Goal: Information Seeking & Learning: Find specific page/section

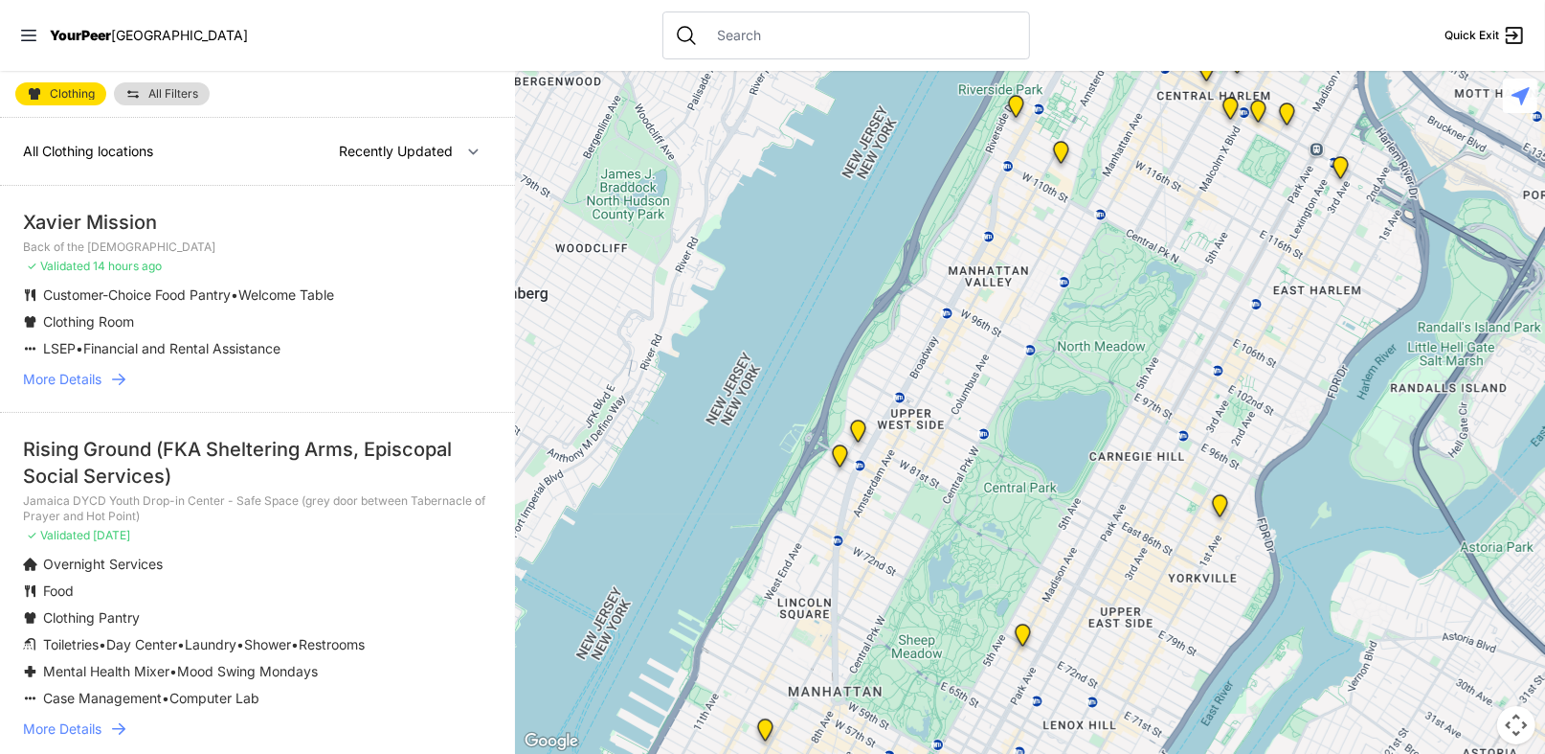
click at [463, 353] on ul "Customer-Choice Food Pantry • Welcome Table Clothing Room LSEP • Financial and …" at bounding box center [257, 321] width 469 height 73
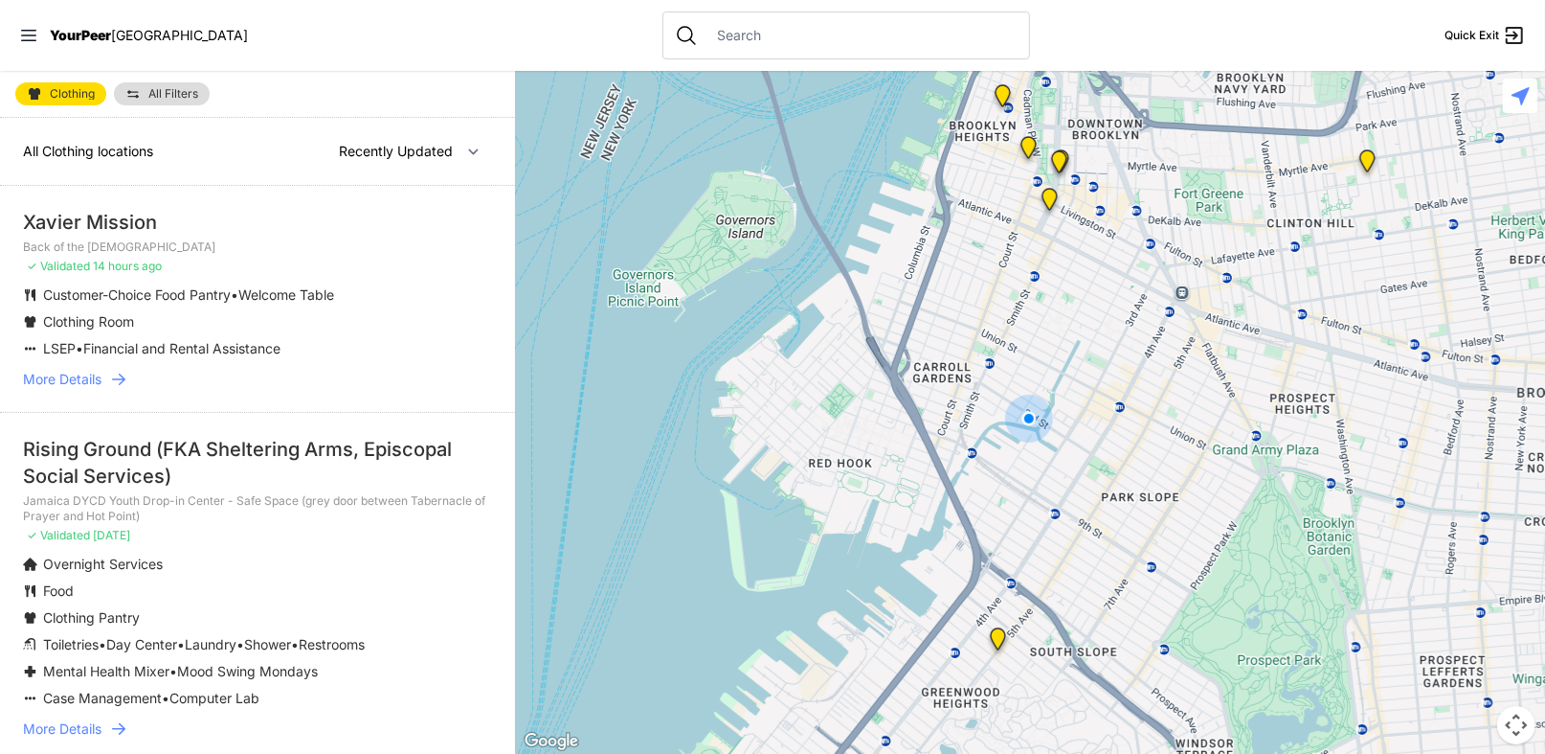
select select "nearby"
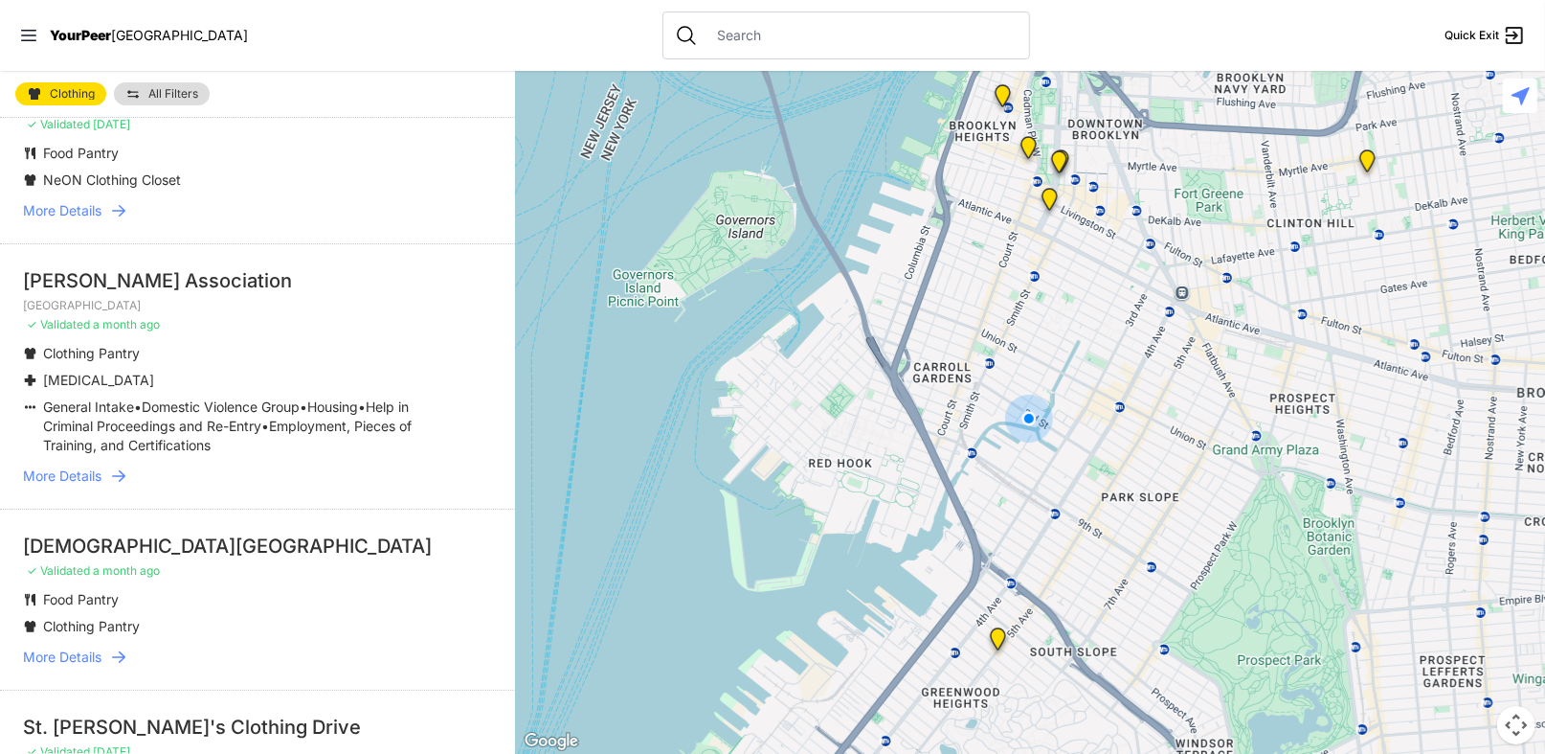
scroll to position [957, 0]
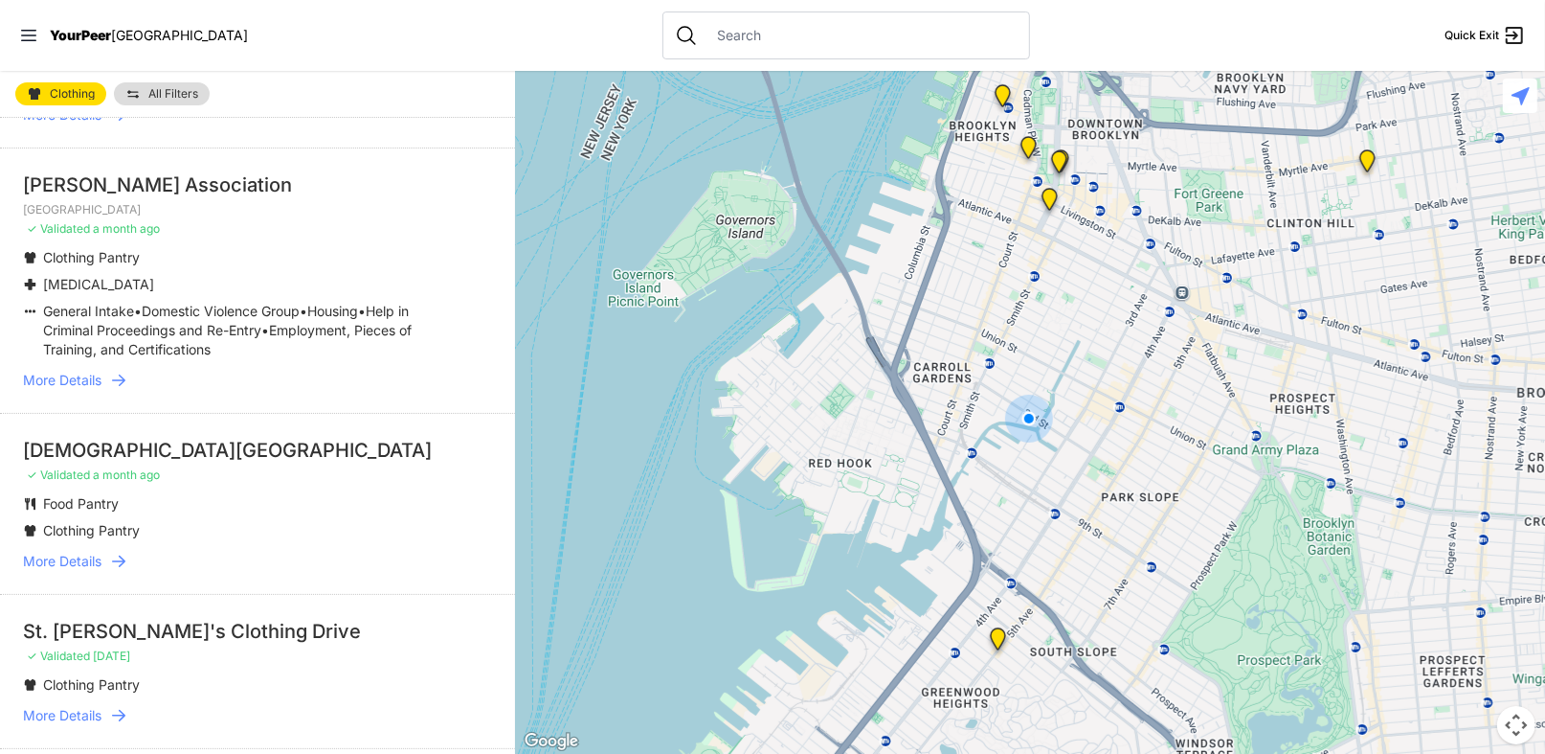
click at [73, 571] on span "More Details" at bounding box center [62, 561] width 79 height 19
click at [88, 571] on span "More Details" at bounding box center [62, 561] width 79 height 19
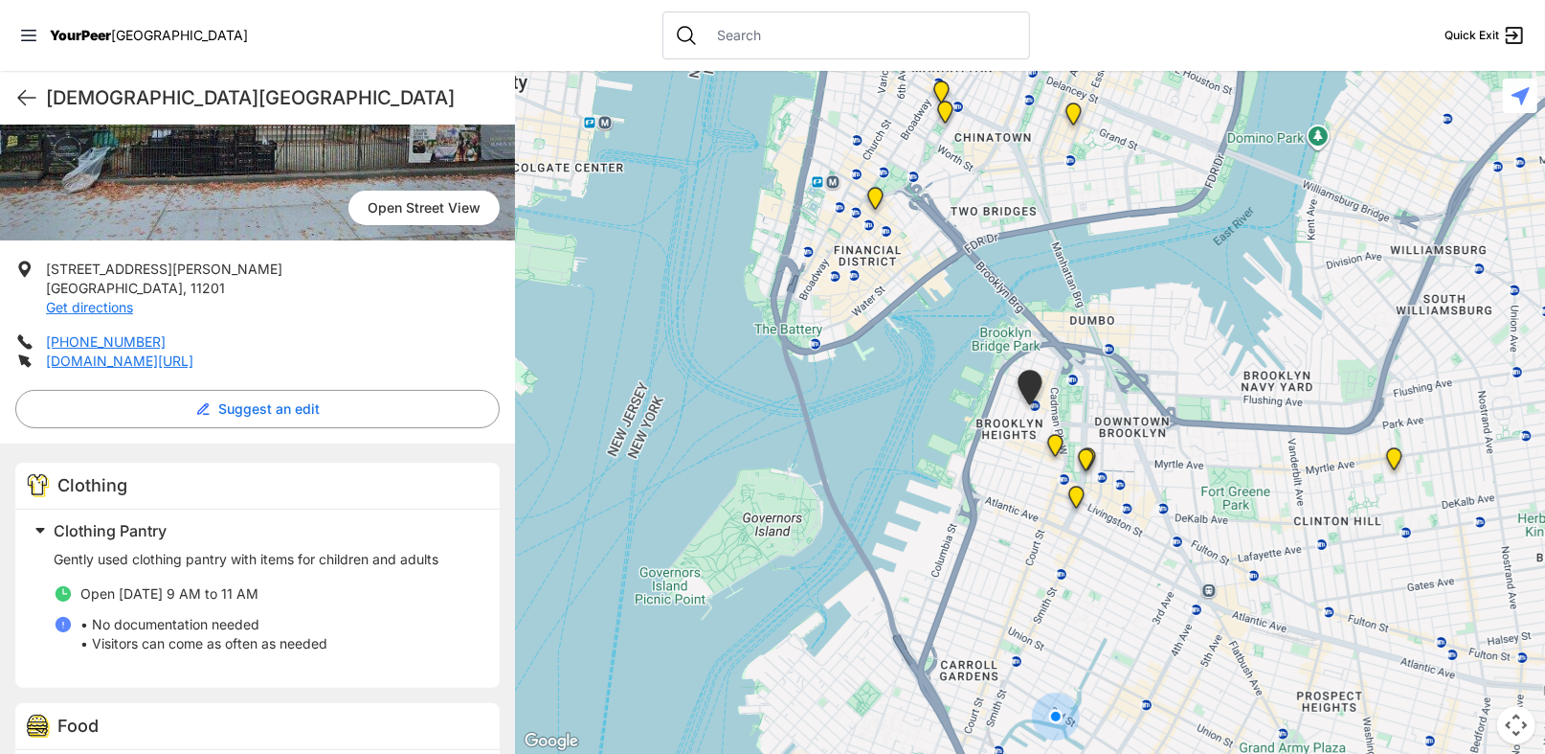
scroll to position [294, 0]
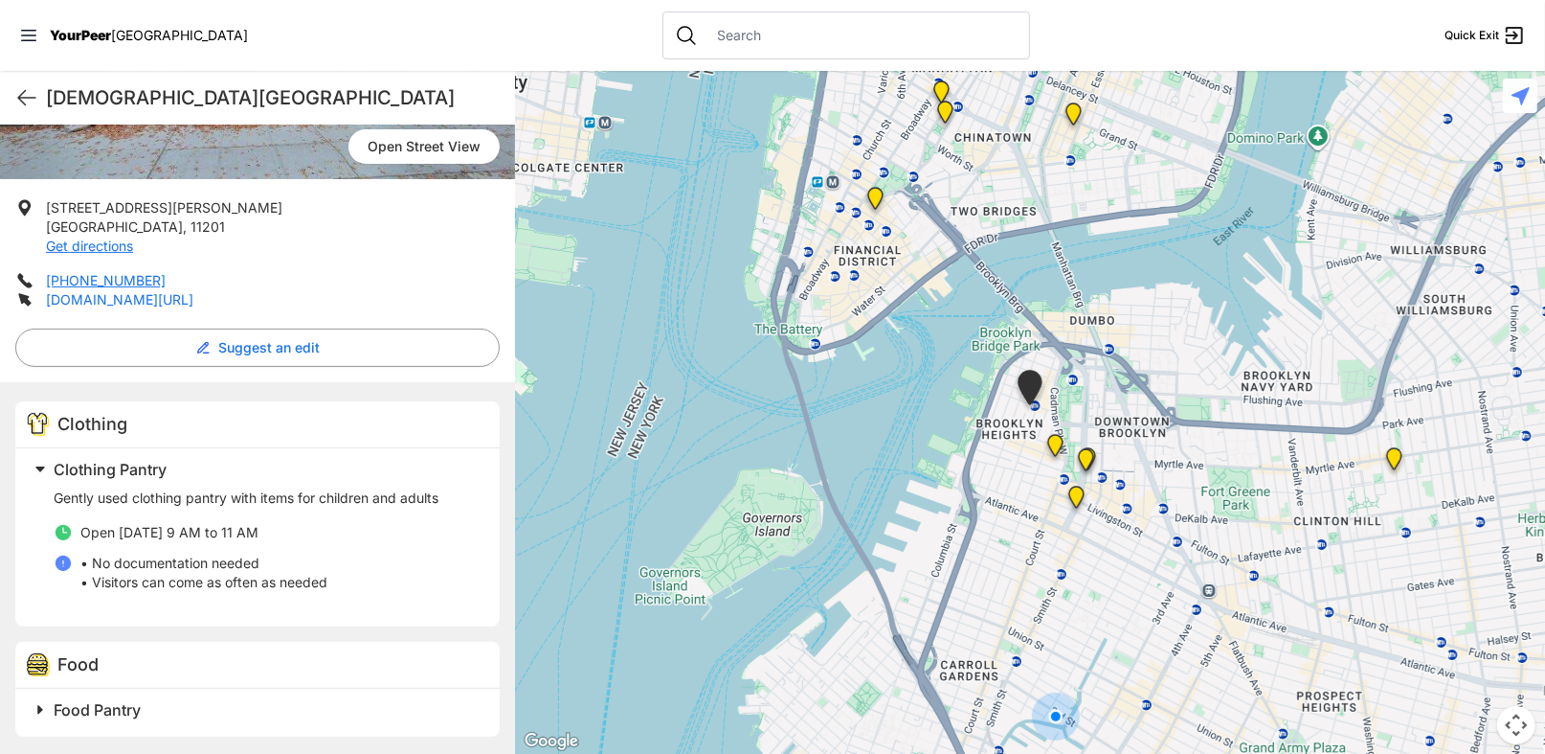
click at [155, 300] on link "[DOMAIN_NAME][URL]" at bounding box center [119, 299] width 147 height 16
drag, startPoint x: 45, startPoint y: 202, endPoint x: 208, endPoint y: 294, distance: 186.9
click at [282, 301] on ul "[STREET_ADDRESS][PERSON_NAME] Get directions [PHONE_NUMBER] [DOMAIN_NAME][URL]" at bounding box center [257, 253] width 485 height 111
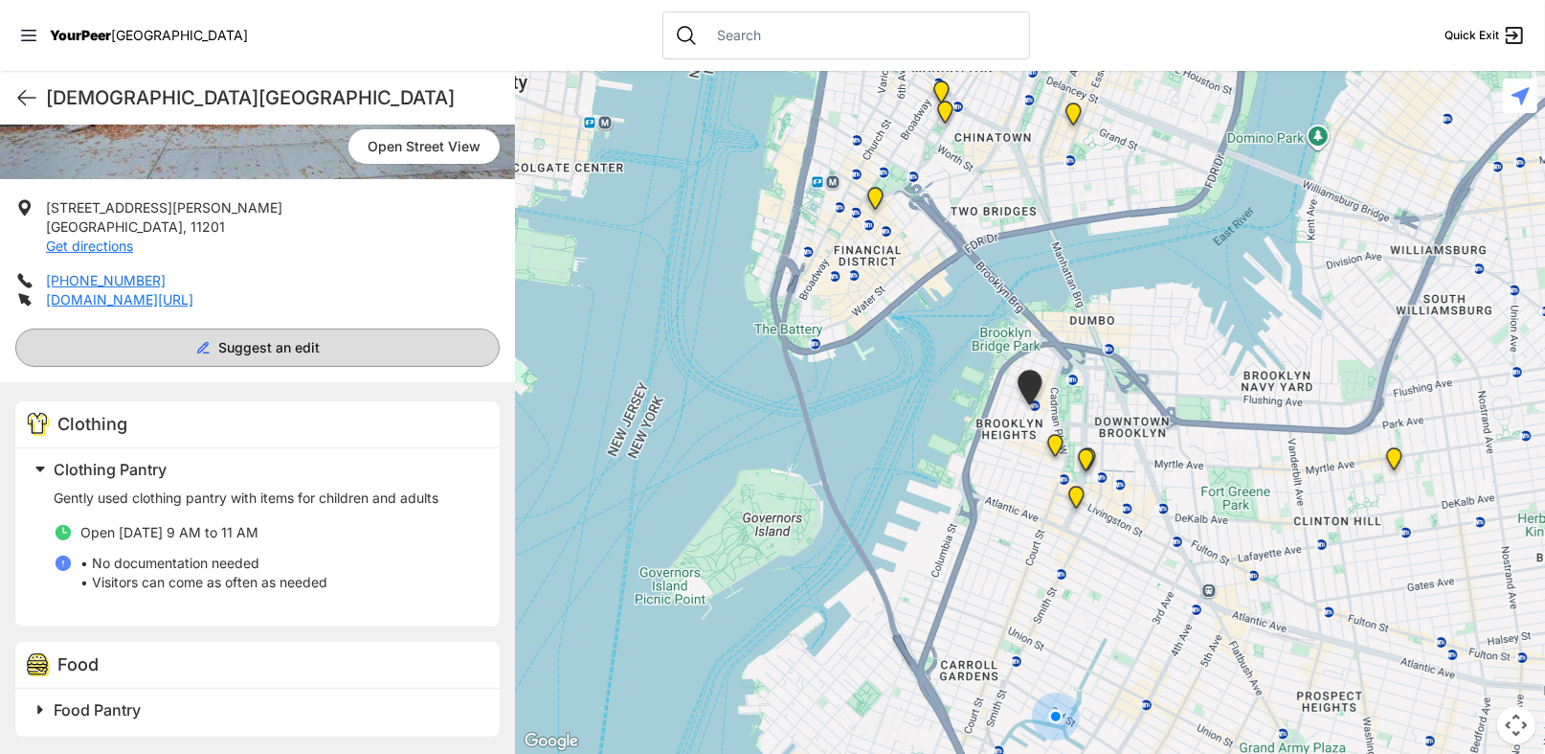
click at [125, 358] on button "Suggest an edit" at bounding box center [257, 347] width 485 height 38
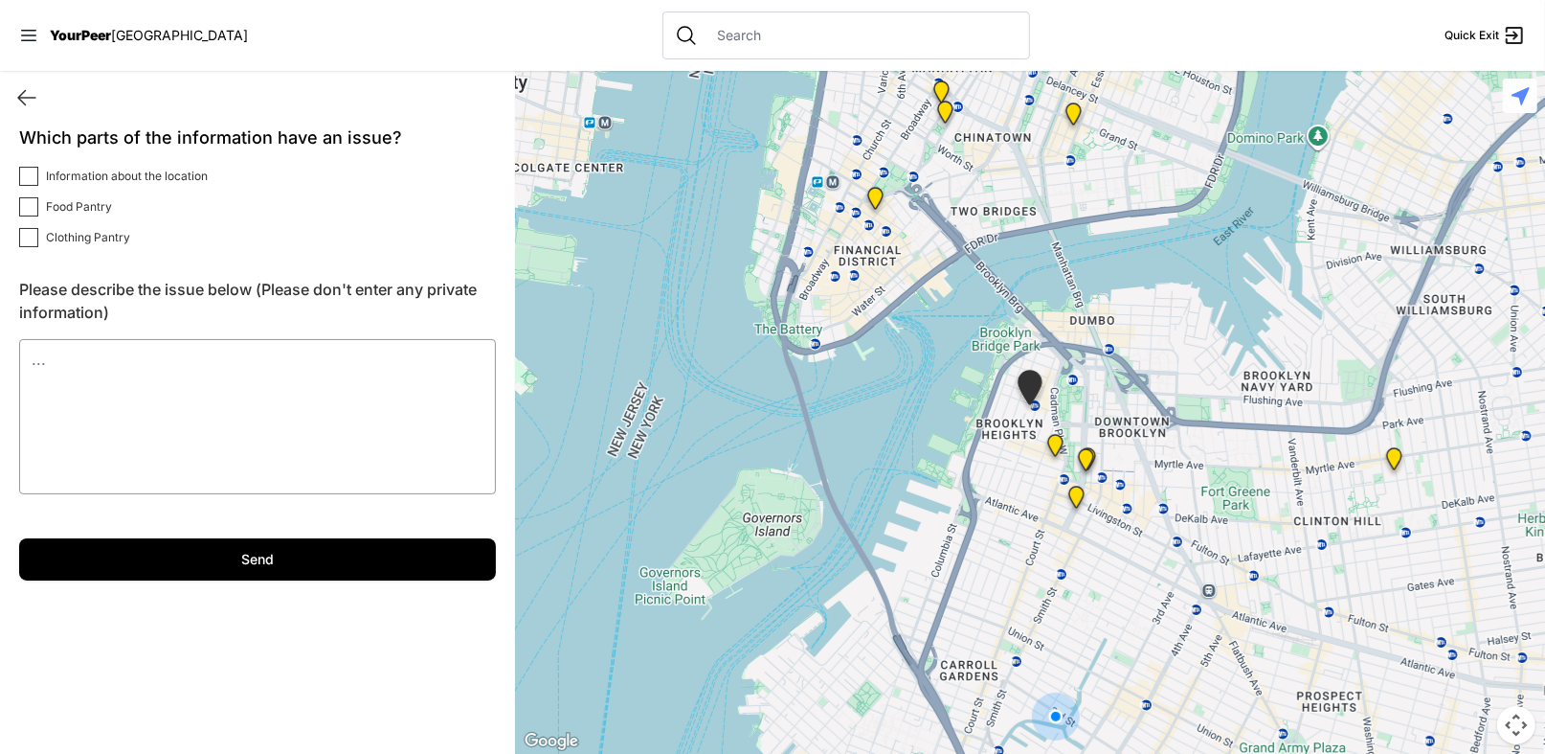
click at [15, 97] on icon at bounding box center [26, 97] width 23 height 23
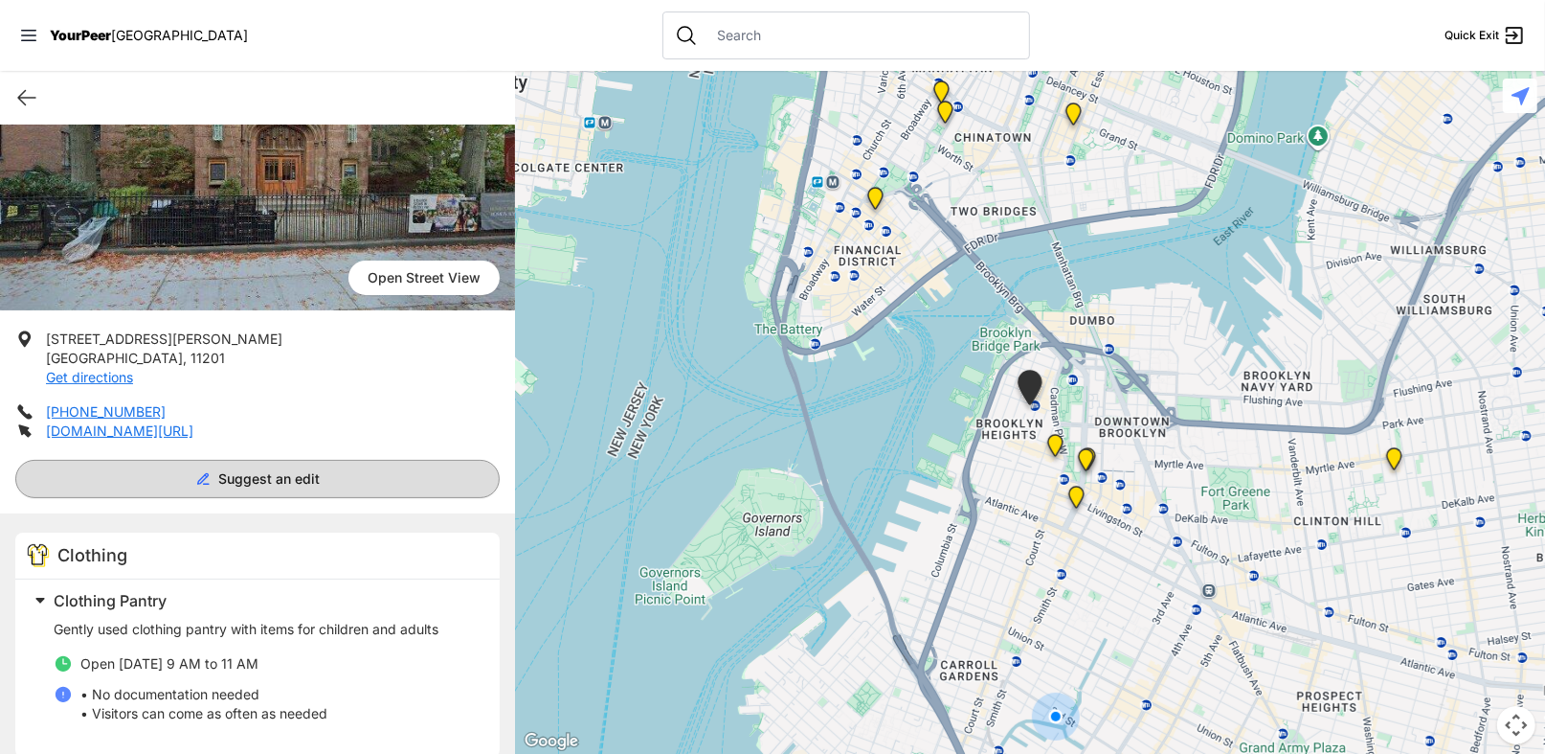
scroll to position [294, 0]
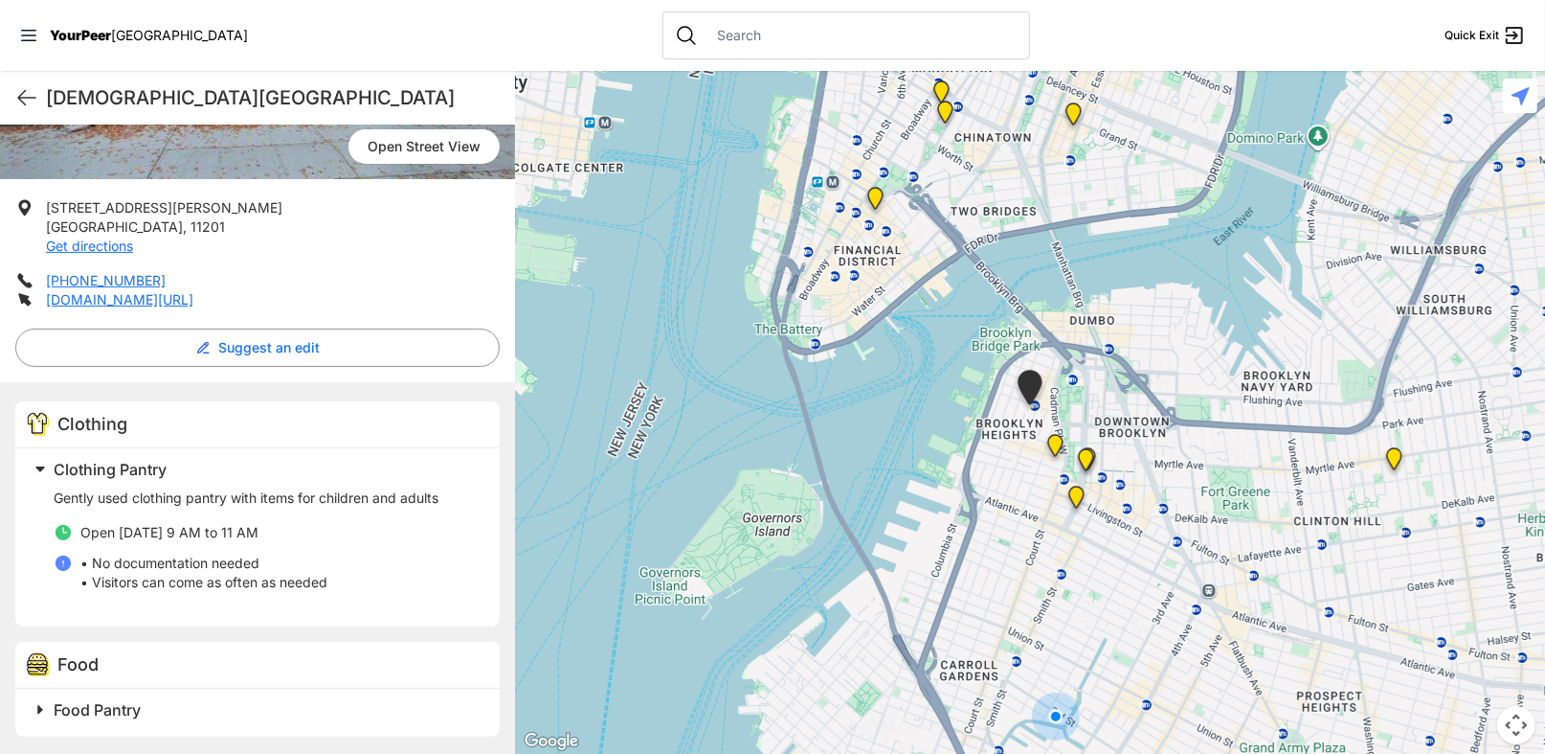
click at [70, 422] on span "Clothing" at bounding box center [92, 424] width 70 height 20
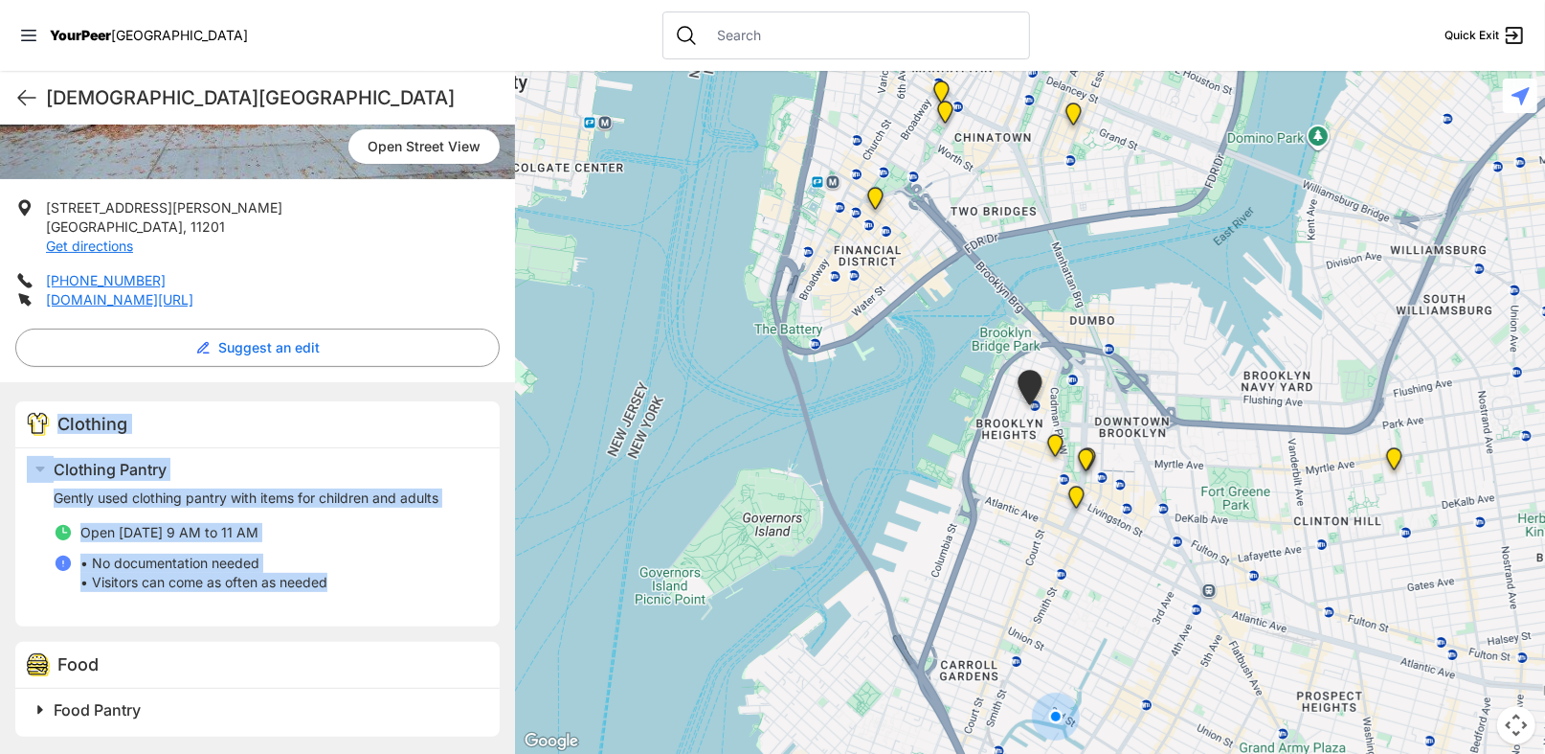
drag, startPoint x: 59, startPoint y: 422, endPoint x: 331, endPoint y: 591, distance: 319.9
click at [331, 591] on div "Clothing Clothing Pantry Gently used clothing pantry with items for children an…" at bounding box center [257, 513] width 485 height 225
copy div "Clothing Clothing Pantry Gently used clothing pantry with items for children an…"
drag, startPoint x: 47, startPoint y: 202, endPoint x: 267, endPoint y: 299, distance: 240.5
click at [267, 299] on ul "[STREET_ADDRESS][PERSON_NAME] Get directions [PHONE_NUMBER] [DOMAIN_NAME][URL]" at bounding box center [257, 253] width 485 height 111
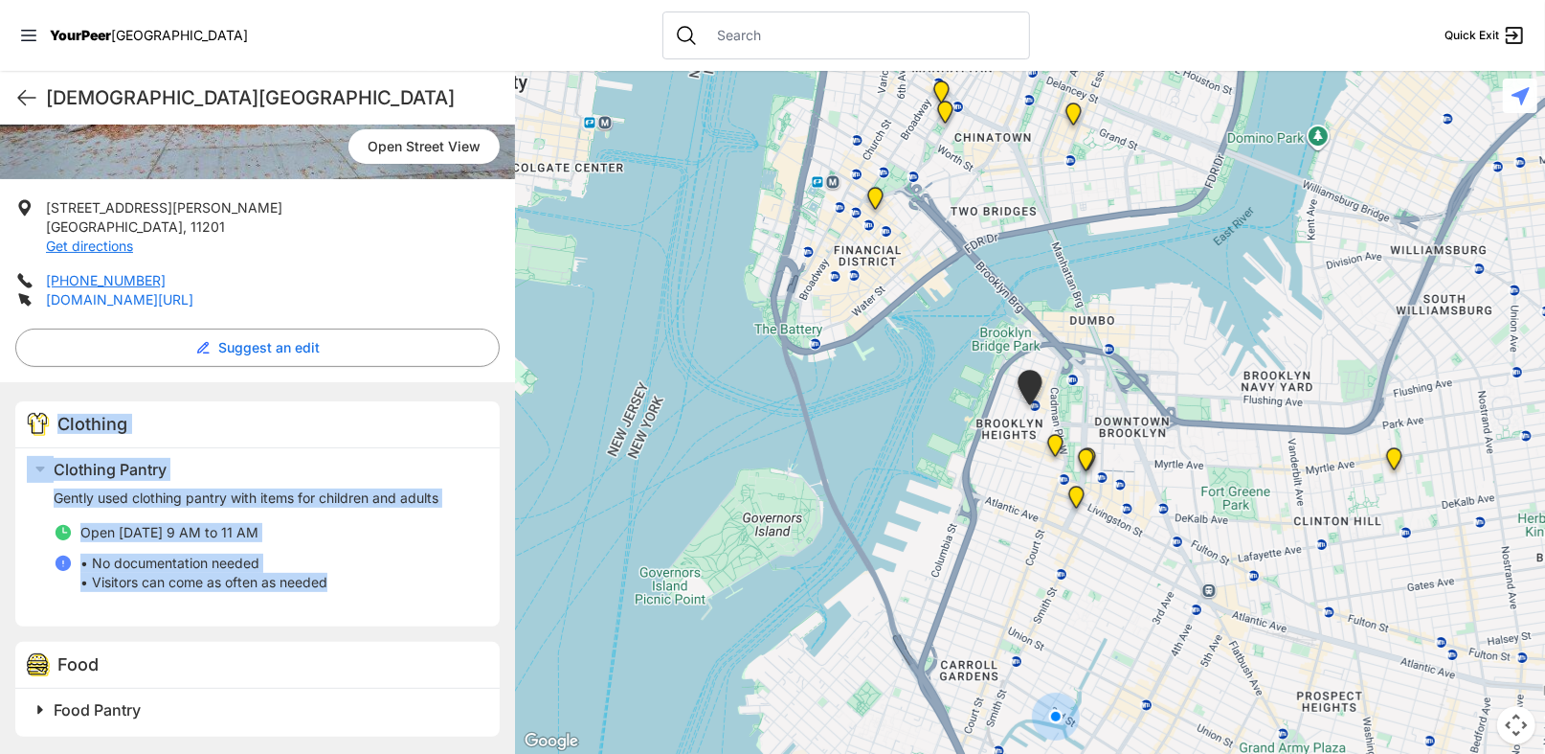
copy ul "[STREET_ADDRESS][PERSON_NAME] Get directions [PHONE_NUMBER] [DOMAIN_NAME][URL]"
click at [81, 240] on link "Get directions" at bounding box center [89, 245] width 87 height 16
